Goal: Transaction & Acquisition: Purchase product/service

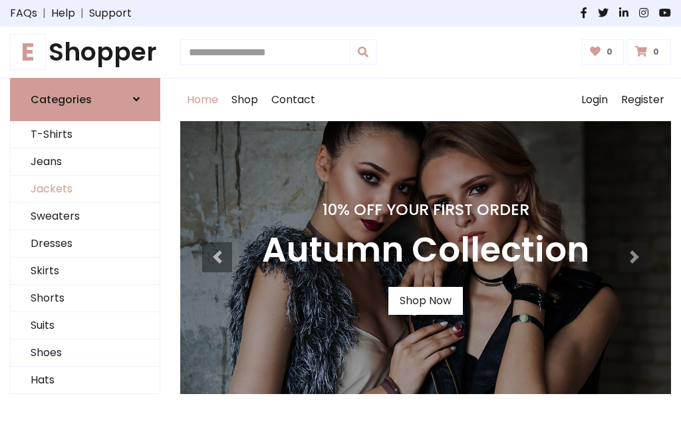
click at [85, 189] on link "Jackets" at bounding box center [85, 189] width 149 height 27
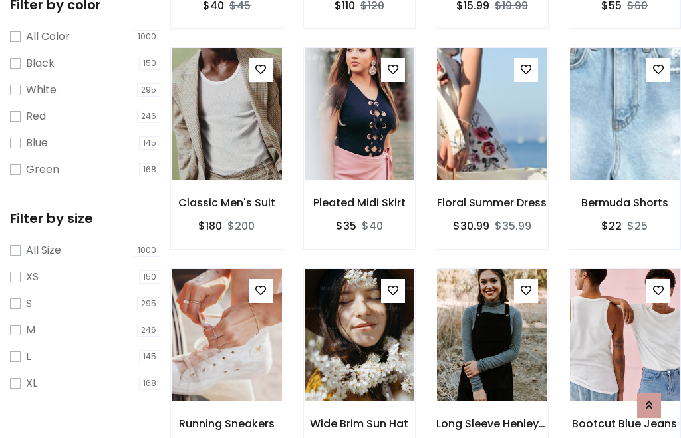
scroll to position [68, 0]
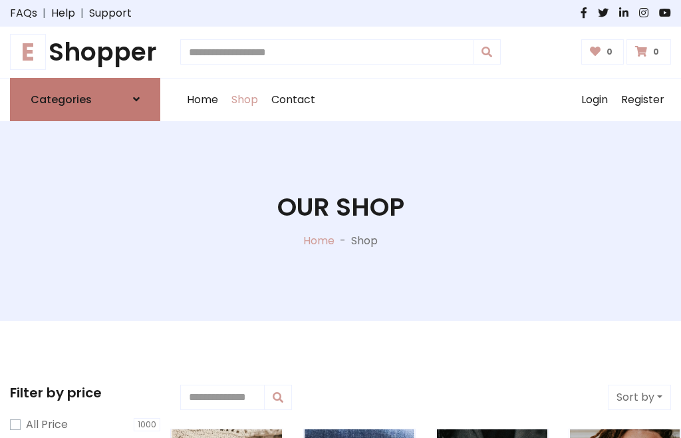
click at [85, 99] on h6 "Categories" at bounding box center [61, 99] width 61 height 13
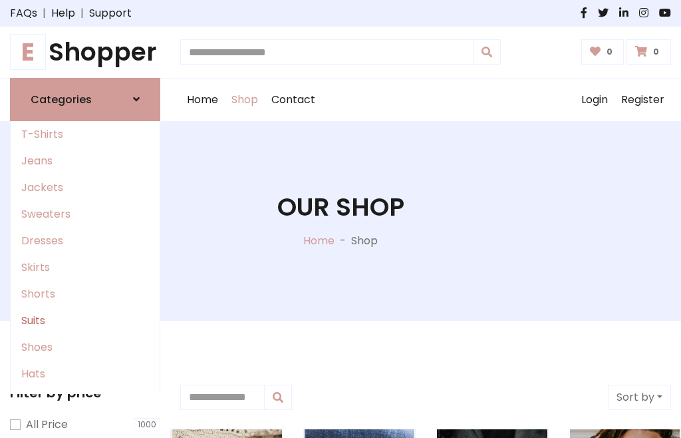
click at [85, 320] on link "Suits" at bounding box center [85, 320] width 149 height 27
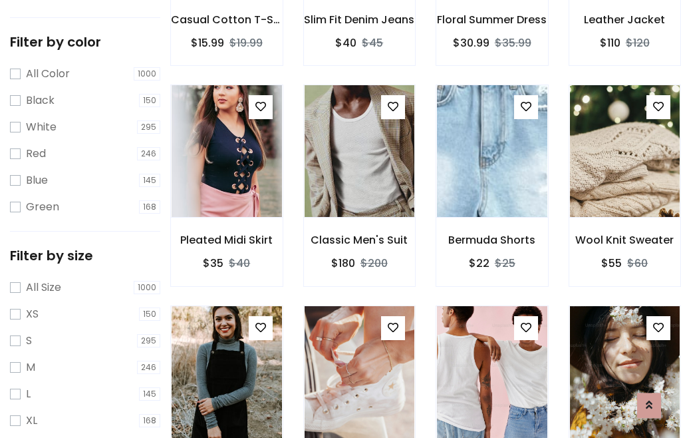
scroll to position [67, 0]
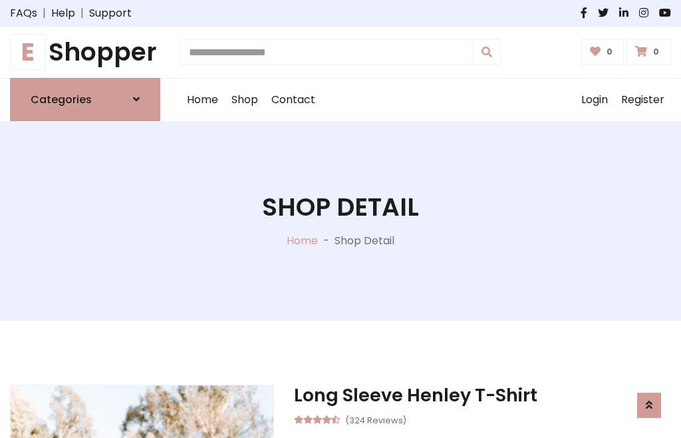
scroll to position [1243, 0]
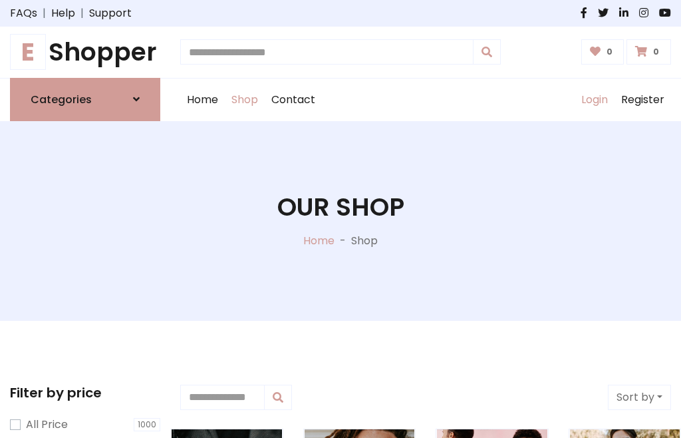
click at [594, 99] on link "Login" at bounding box center [595, 99] width 40 height 43
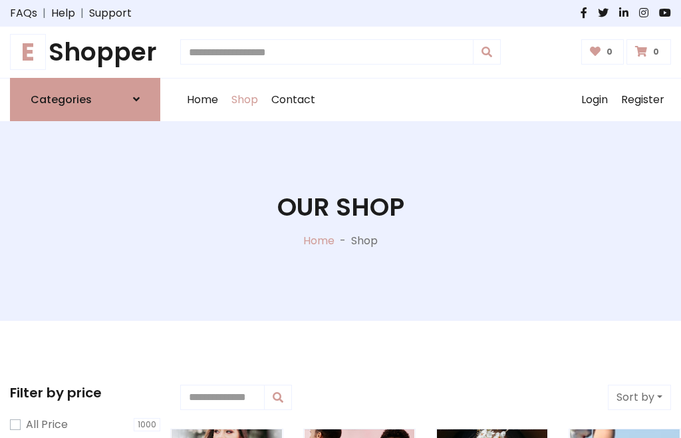
scroll to position [67, 0]
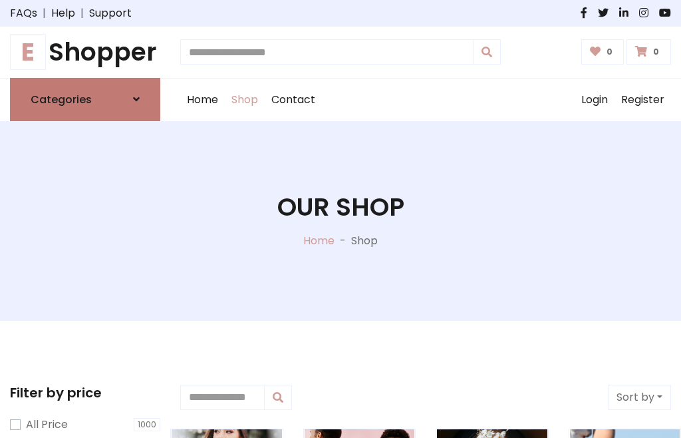
click at [136, 99] on icon at bounding box center [136, 99] width 7 height 11
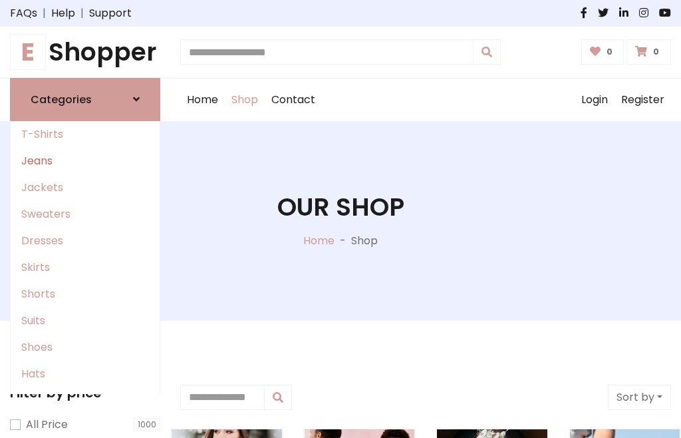
click at [85, 160] on link "Jeans" at bounding box center [85, 161] width 149 height 27
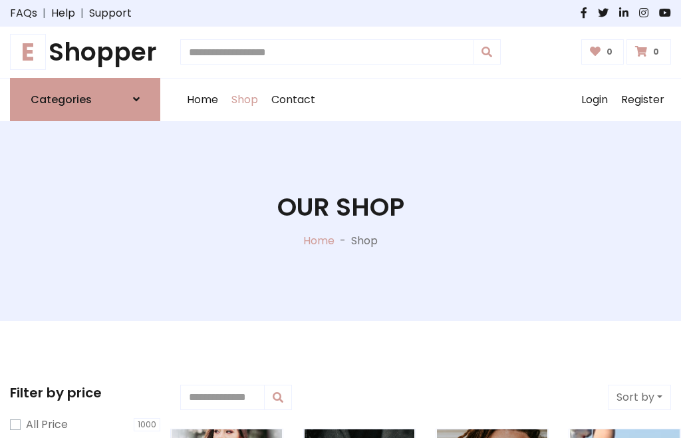
scroll to position [67, 0]
